Goal: Transaction & Acquisition: Subscribe to service/newsletter

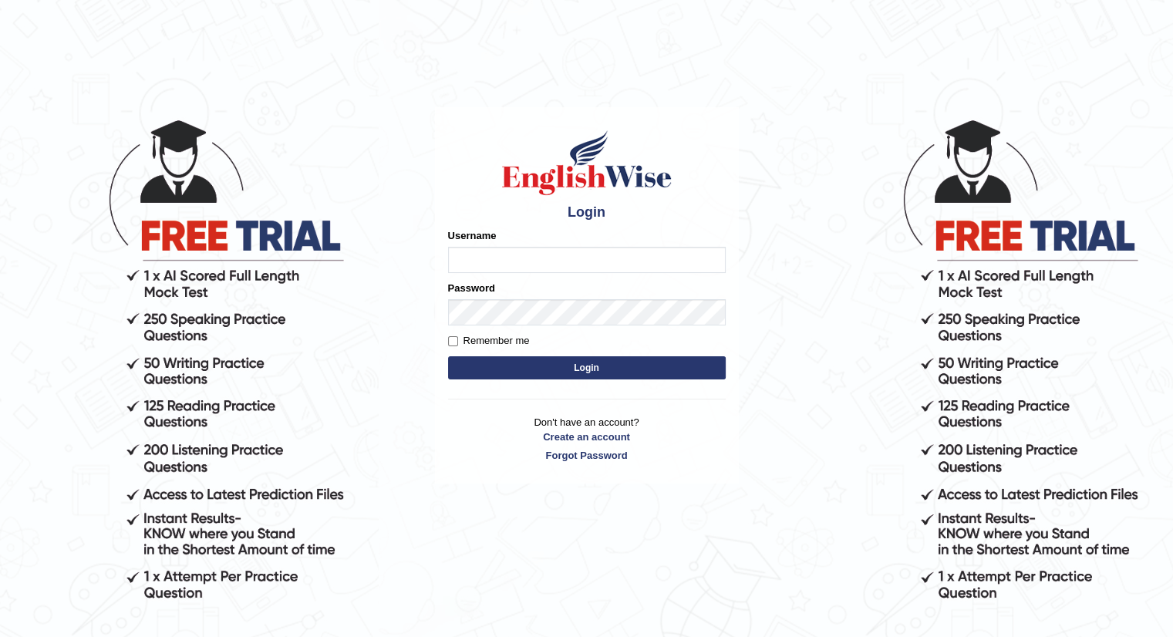
drag, startPoint x: 487, startPoint y: 255, endPoint x: 432, endPoint y: 271, distance: 57.6
click at [486, 256] on input "Username" at bounding box center [587, 260] width 278 height 26
click at [471, 260] on input "Username" at bounding box center [587, 260] width 278 height 26
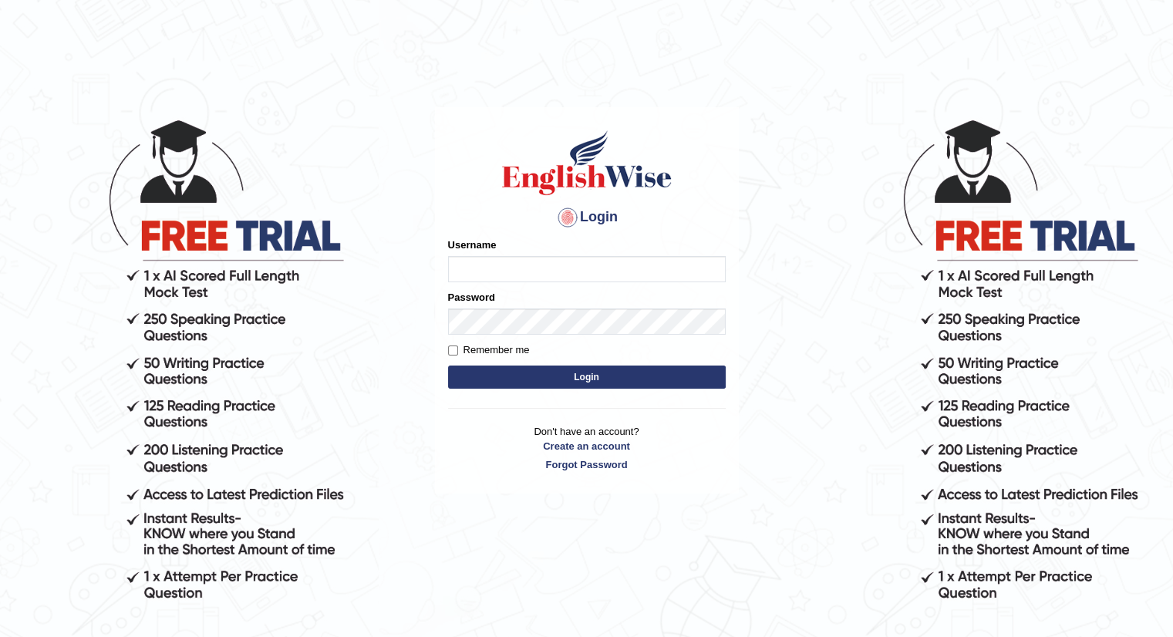
click at [626, 378] on button "Login" at bounding box center [587, 376] width 278 height 23
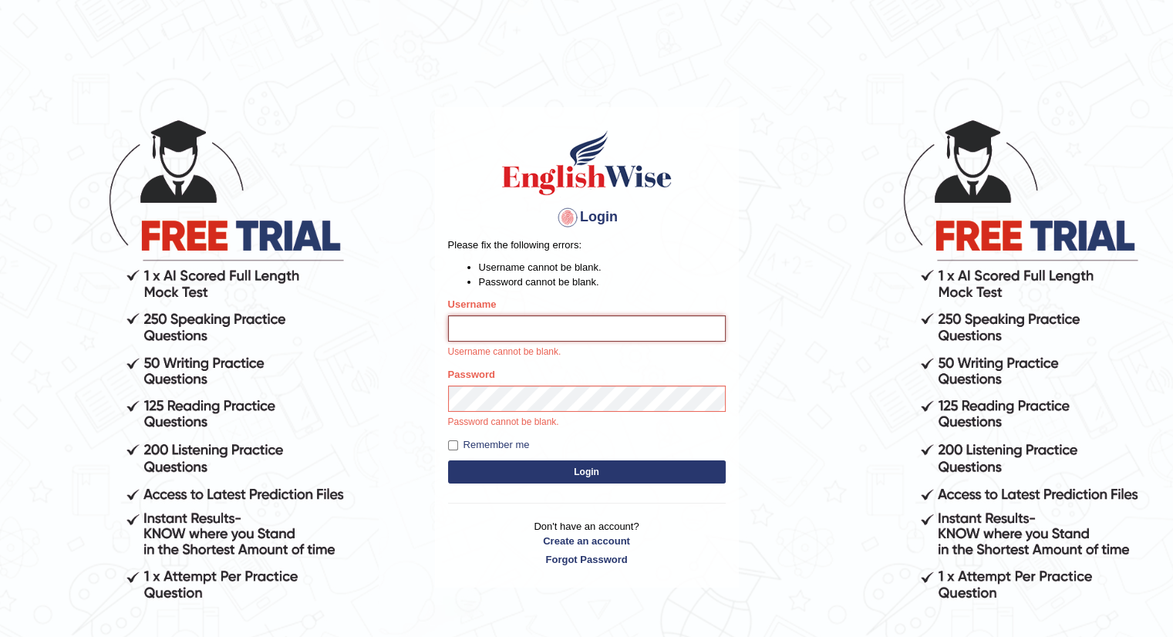
click at [553, 317] on input "Username" at bounding box center [587, 328] width 278 height 26
type input "Percy"
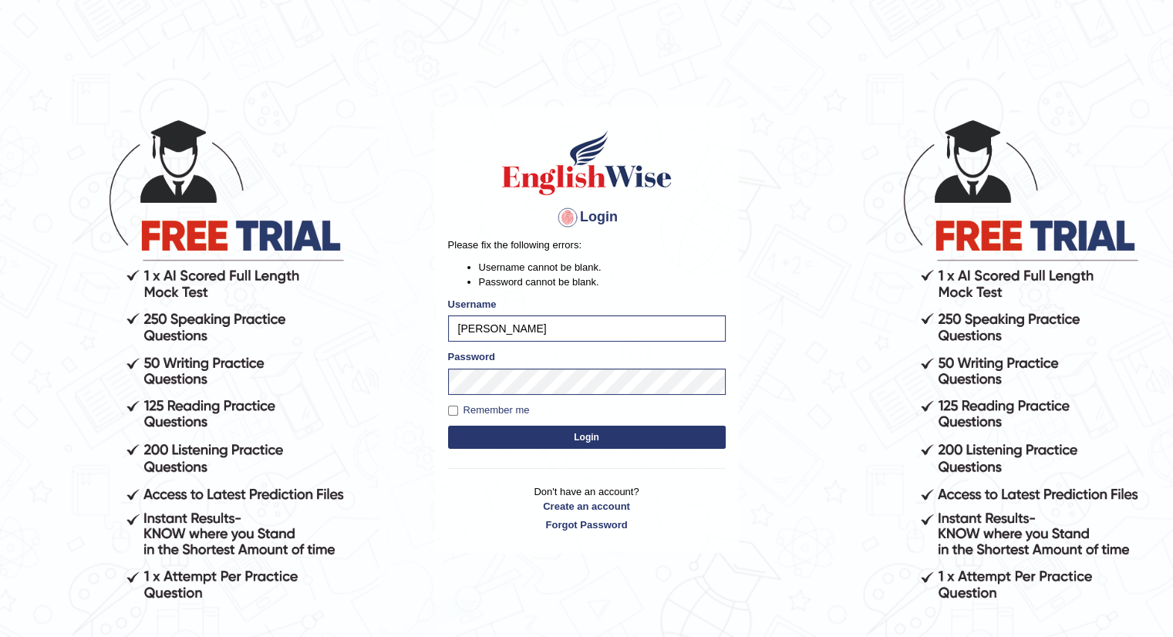
click at [593, 441] on button "Login" at bounding box center [587, 437] width 278 height 23
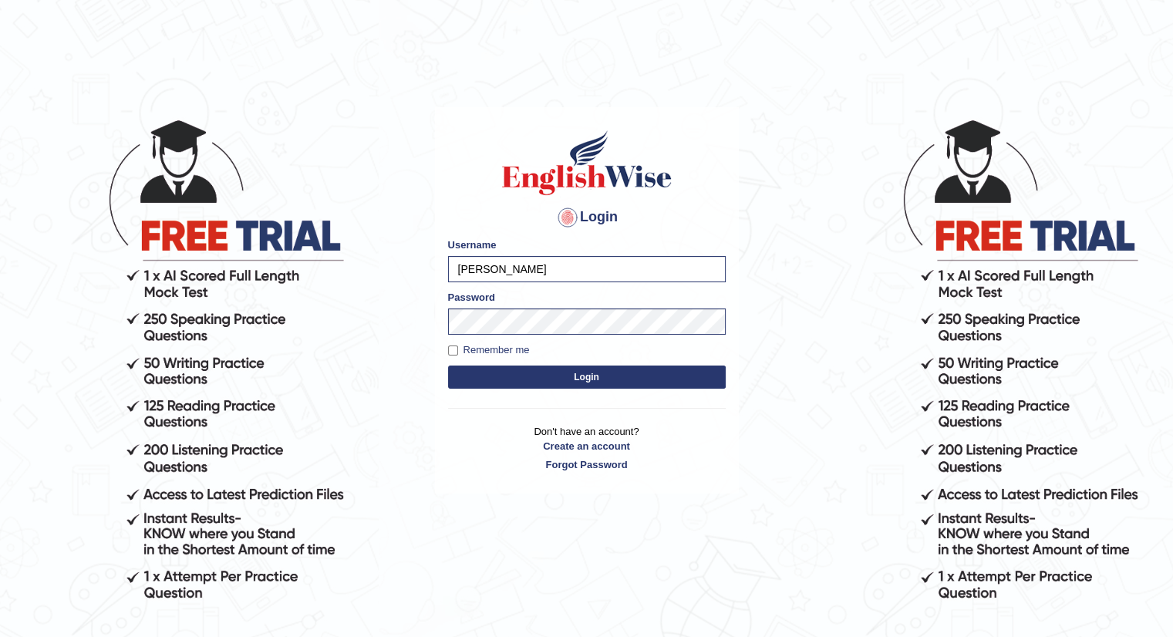
click at [587, 377] on button "Login" at bounding box center [587, 376] width 278 height 23
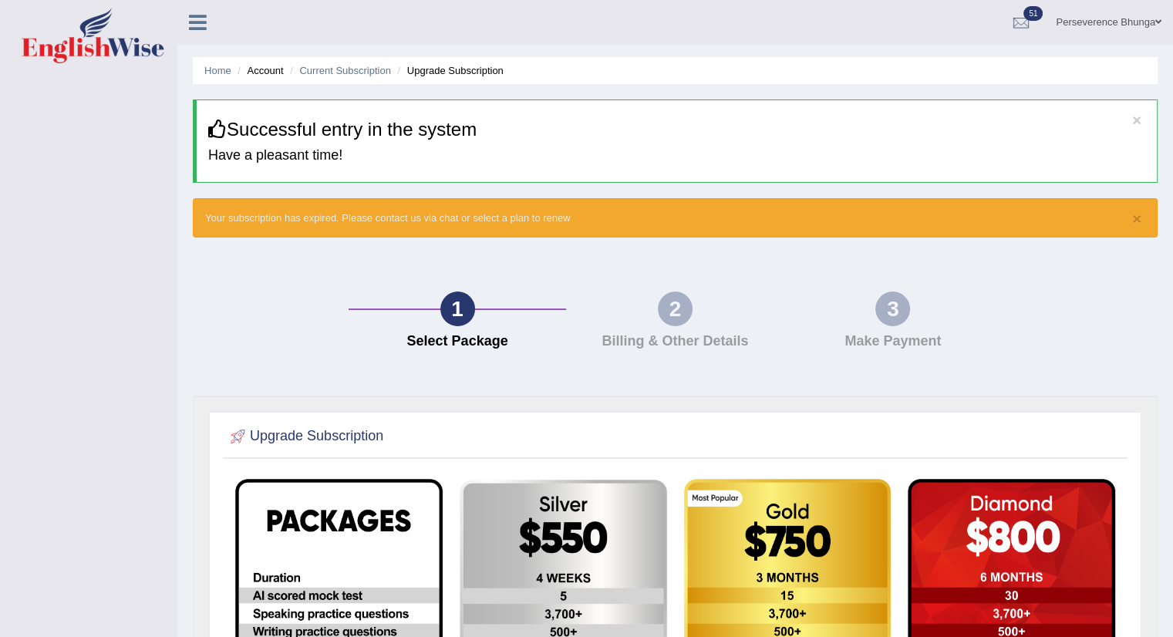
scroll to position [426, 0]
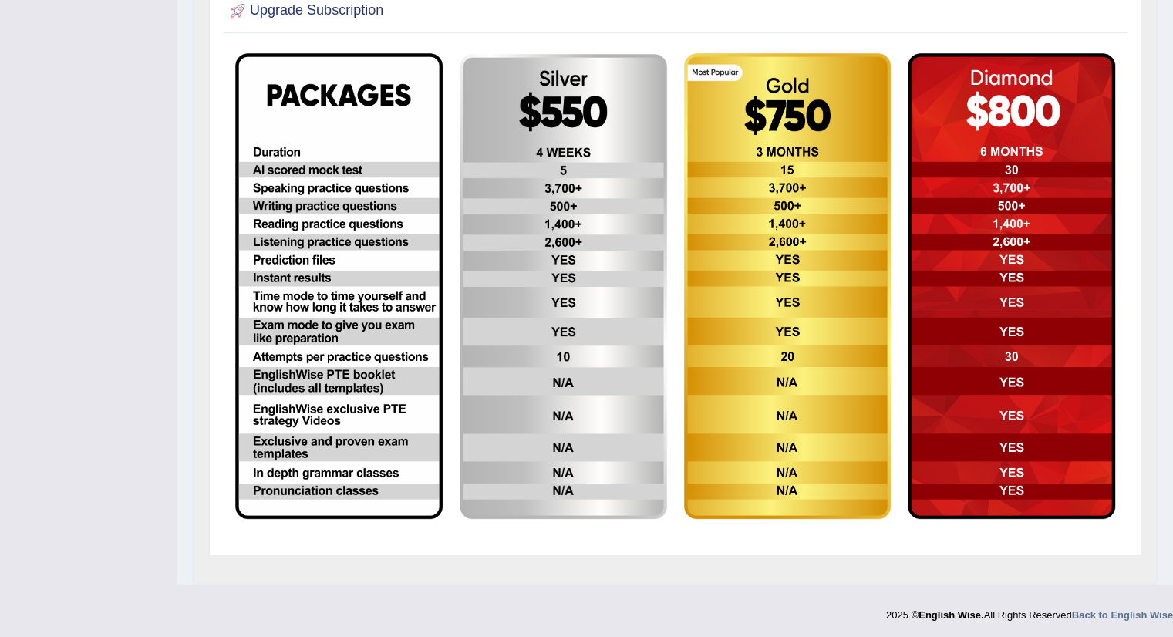
click at [728, 341] on img at bounding box center [787, 286] width 207 height 466
